Goal: Complete application form: Complete application form

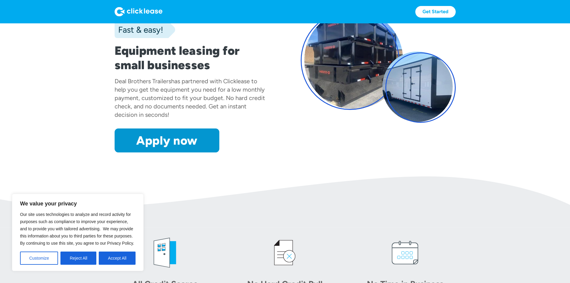
scroll to position [60, 0]
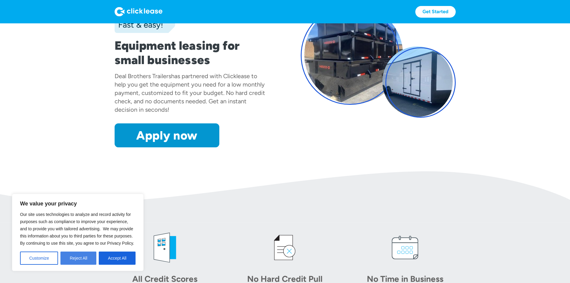
click at [80, 258] on button "Reject All" at bounding box center [78, 257] width 36 height 13
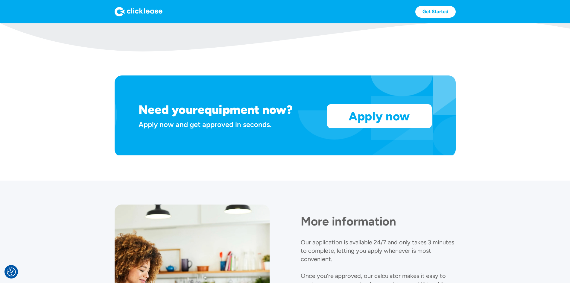
scroll to position [477, 0]
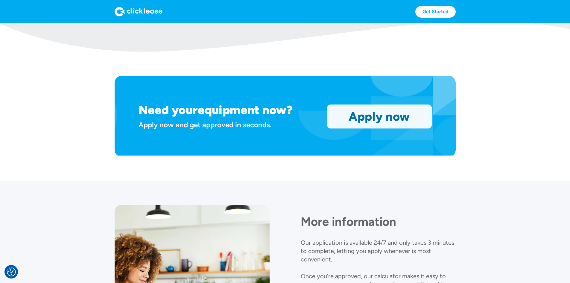
drag, startPoint x: 408, startPoint y: 147, endPoint x: 403, endPoint y: 148, distance: 4.8
click at [408, 128] on link "Apply now" at bounding box center [379, 116] width 104 height 23
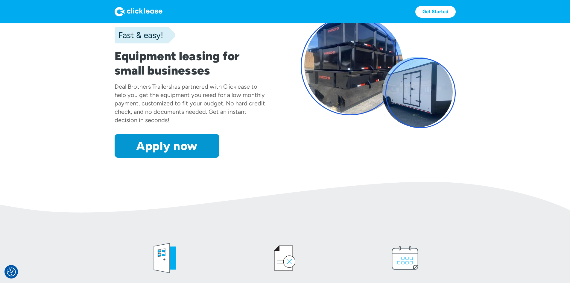
scroll to position [60, 0]
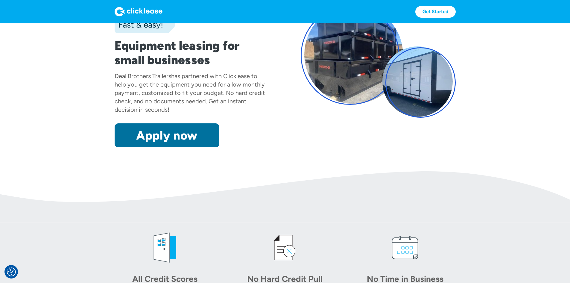
click at [133, 147] on link "Apply now" at bounding box center [167, 135] width 105 height 24
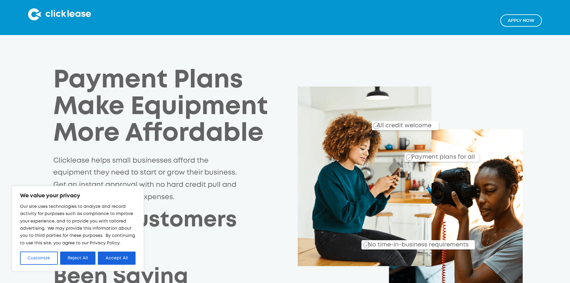
drag, startPoint x: 114, startPoint y: 255, endPoint x: 132, endPoint y: 250, distance: 18.3
click at [114, 255] on button "Accept All" at bounding box center [117, 257] width 38 height 13
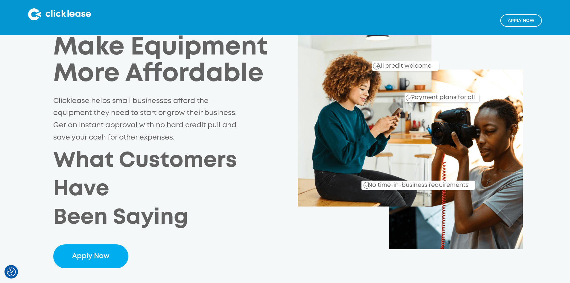
scroll to position [60, 0]
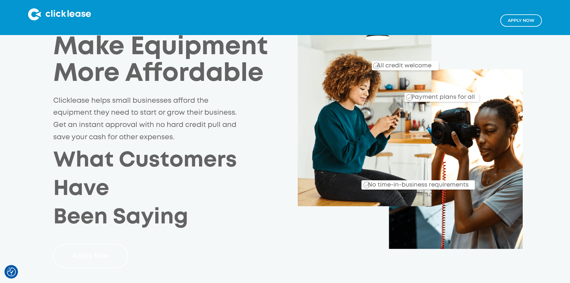
click at [76, 244] on link "Apply Now" at bounding box center [90, 256] width 75 height 24
